Goal: Information Seeking & Learning: Learn about a topic

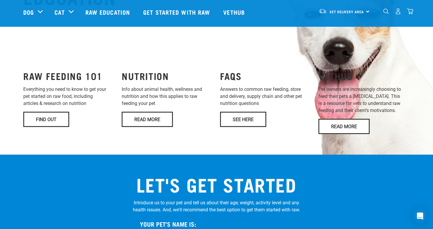
scroll to position [472, 0]
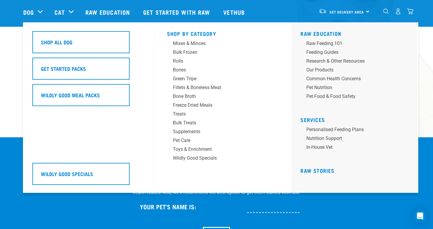
click at [179, 31] on h5 "Shop By Category" at bounding box center [223, 33] width 112 height 5
click at [192, 53] on div "Bulk Frozen" at bounding box center [219, 52] width 92 height 7
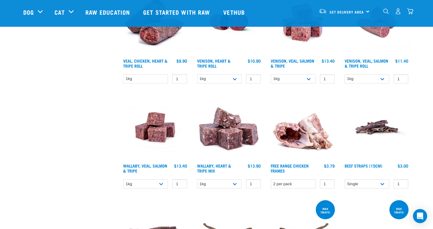
scroll to position [457, 0]
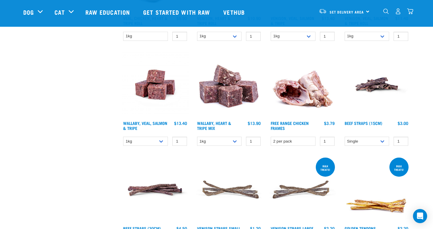
click at [144, 92] on img at bounding box center [155, 85] width 67 height 67
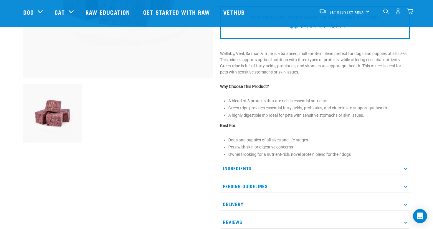
scroll to position [164, 0]
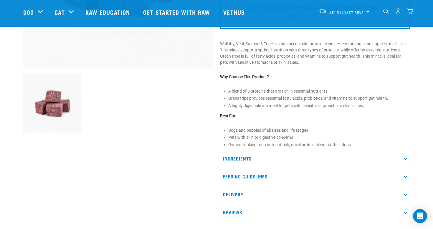
click at [247, 176] on p "Feeding Guidelines" at bounding box center [315, 176] width 190 height 13
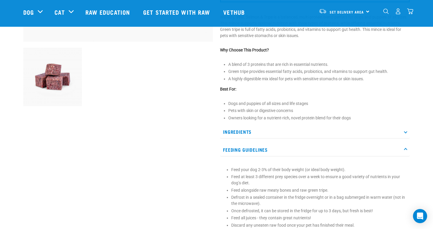
scroll to position [107, 0]
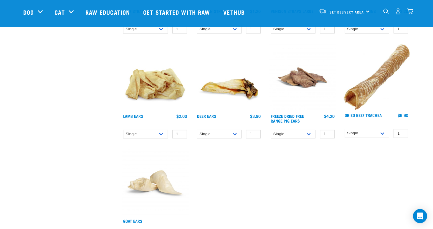
scroll to position [676, 0]
